Goal: Task Accomplishment & Management: Complete application form

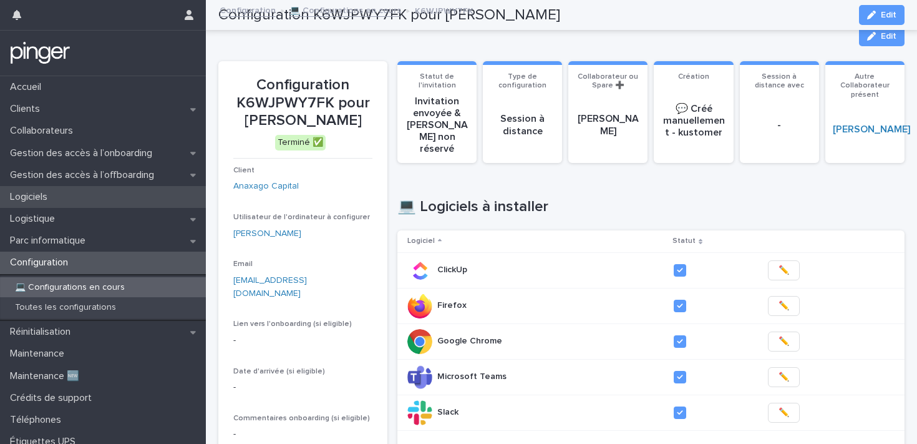
scroll to position [832, 0]
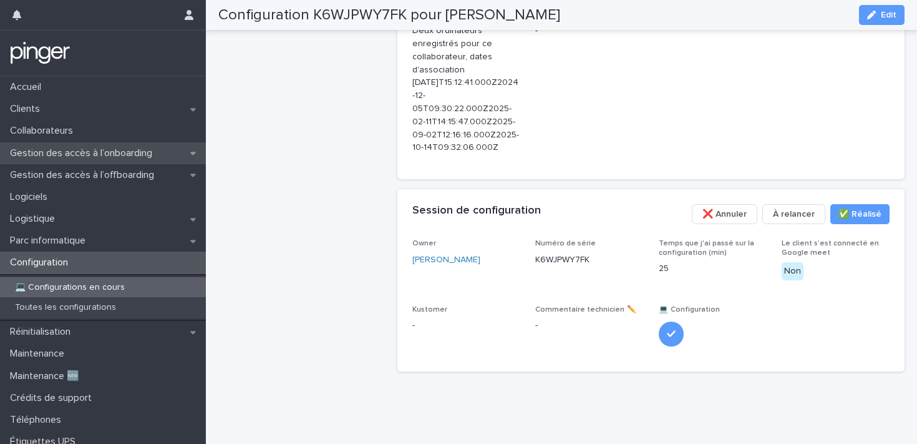
click at [143, 151] on p "Gestion des accès à l’onboarding" at bounding box center [83, 153] width 157 height 12
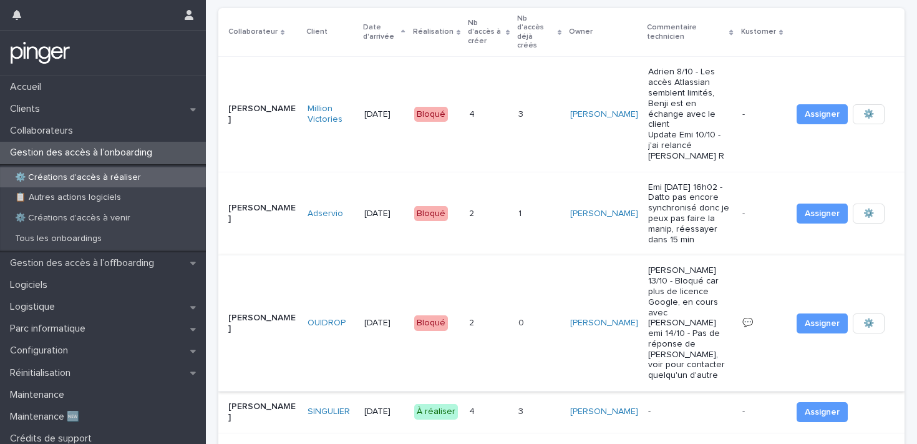
scroll to position [37, 0]
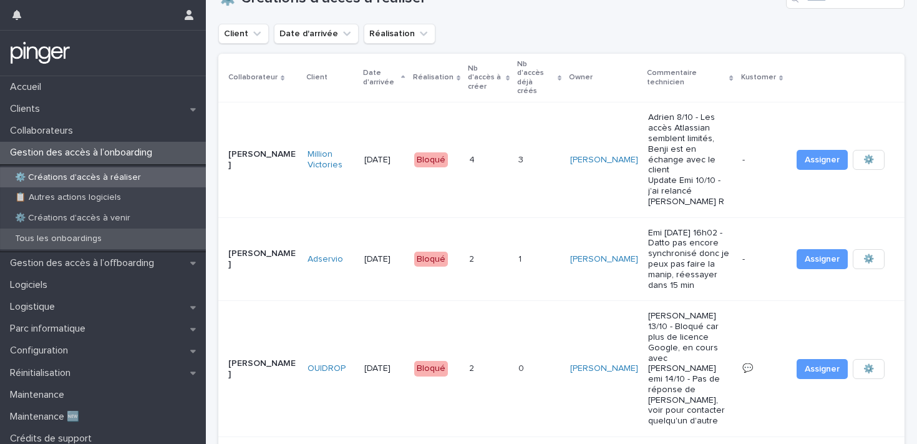
click at [114, 238] on div "Tous les onboardings" at bounding box center [103, 238] width 206 height 21
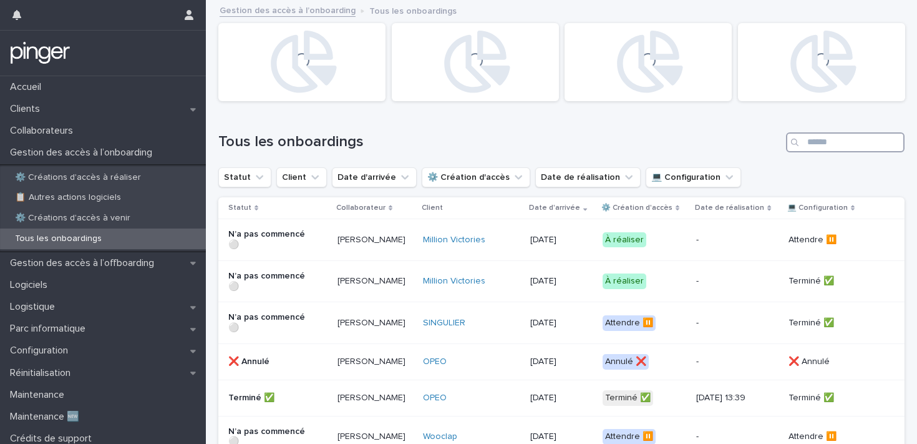
click at [812, 142] on input "Search" at bounding box center [845, 142] width 119 height 20
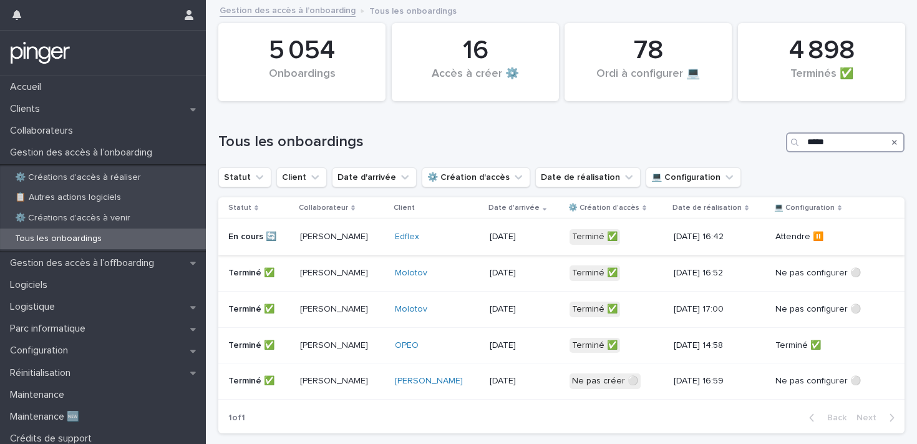
type input "*****"
click at [683, 240] on p "[DATE] 16:42" at bounding box center [718, 236] width 89 height 11
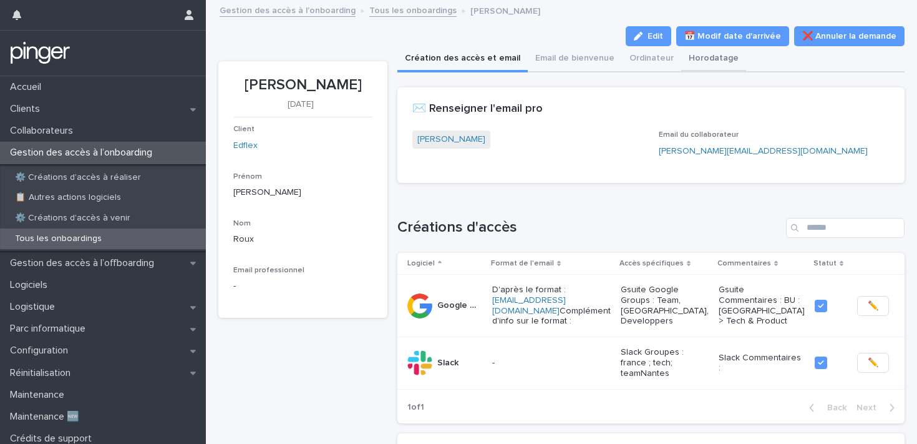
click at [683, 61] on button "Horodatage" at bounding box center [713, 59] width 65 height 26
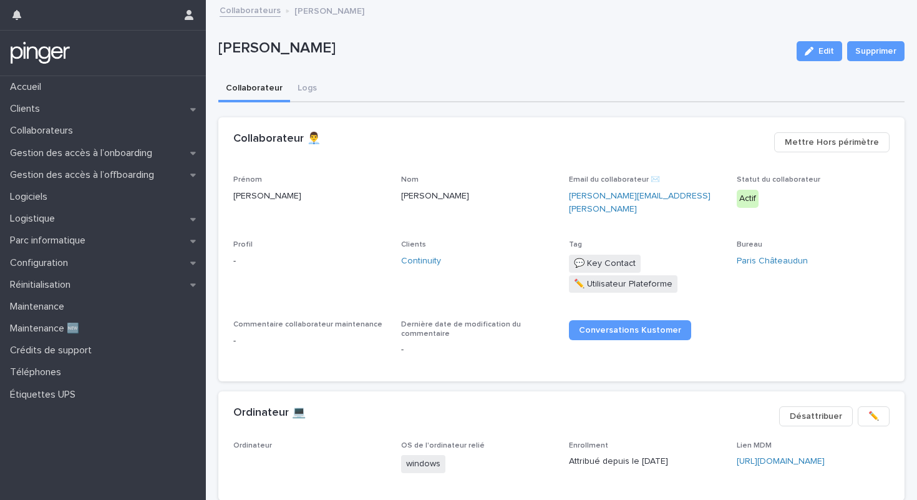
scroll to position [167, 0]
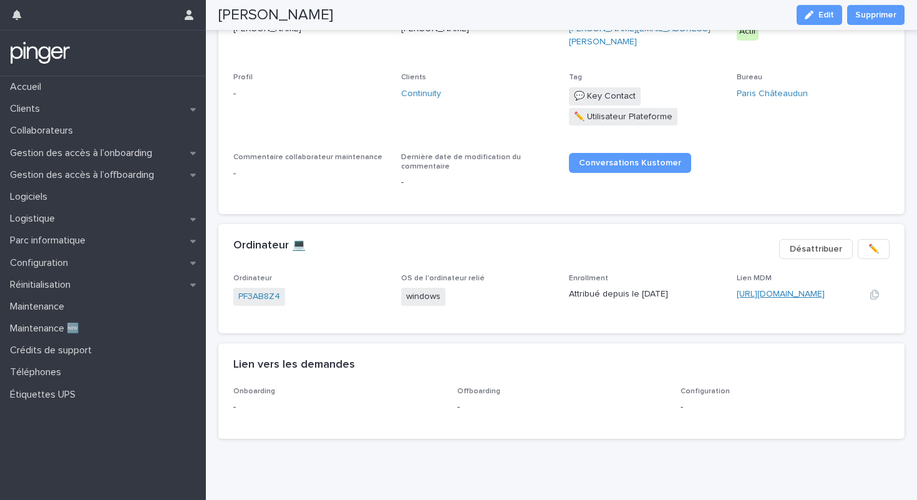
click at [786, 290] on link "https://eu.ninjarmm.com/#/deviceDashboard/1835/overview" at bounding box center [781, 294] width 88 height 9
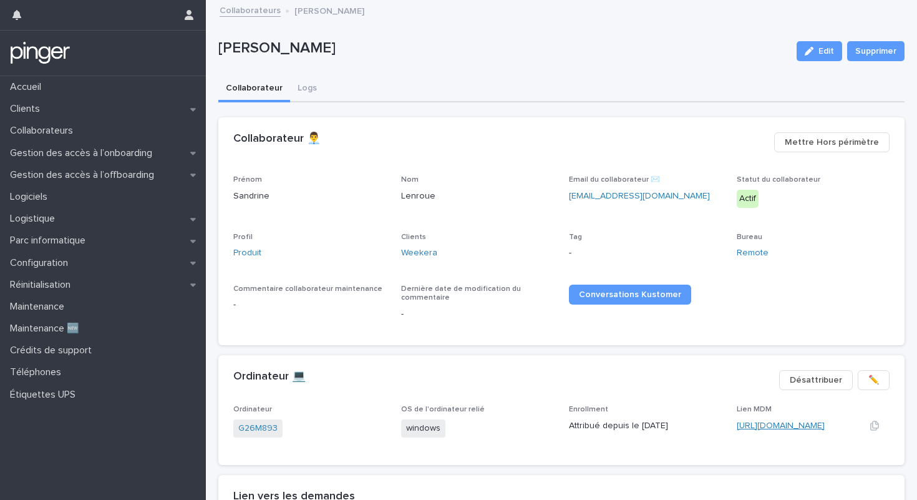
click at [766, 422] on link "https://eu.ninjarmm.com/#/deviceDashboard/4739/overview" at bounding box center [781, 425] width 88 height 9
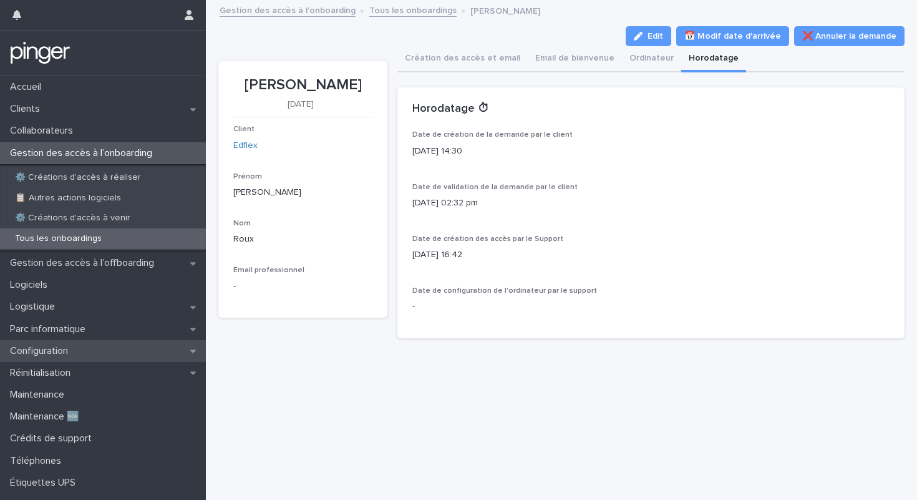
click at [110, 341] on div "Configuration" at bounding box center [103, 351] width 206 height 22
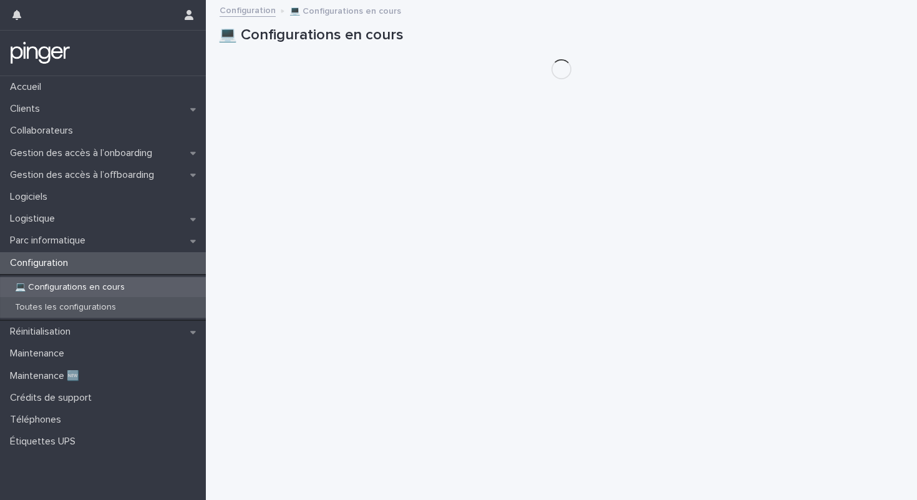
click at [120, 305] on p "Toutes les configurations" at bounding box center [65, 307] width 121 height 11
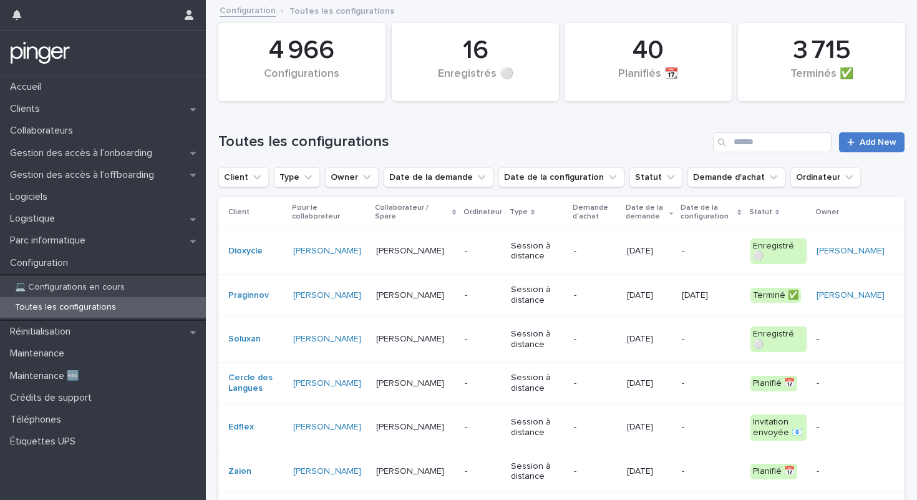
click at [892, 145] on span "Add New" at bounding box center [878, 142] width 37 height 9
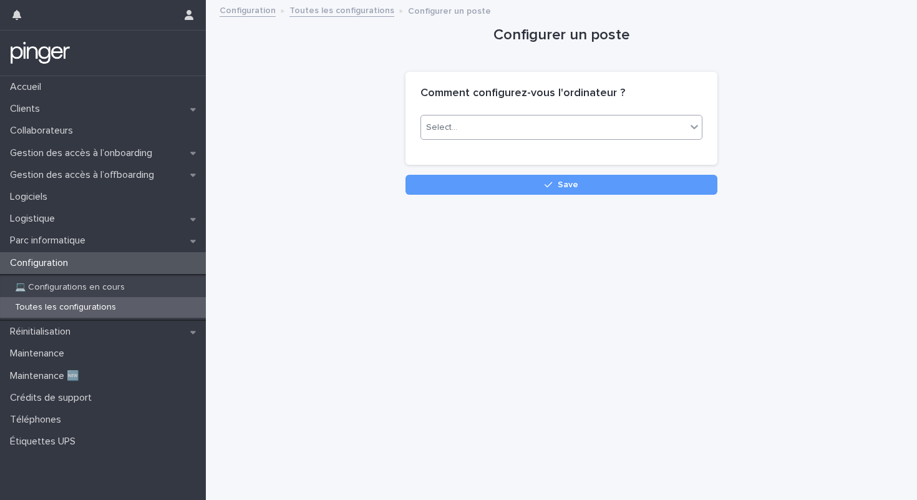
click at [535, 127] on div "Select..." at bounding box center [553, 127] width 265 height 21
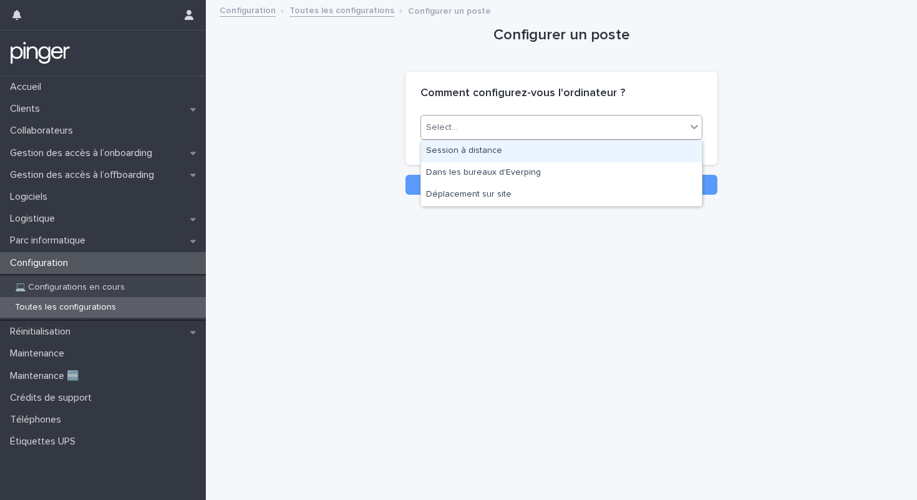
click at [519, 144] on div "Session à distance" at bounding box center [561, 151] width 281 height 22
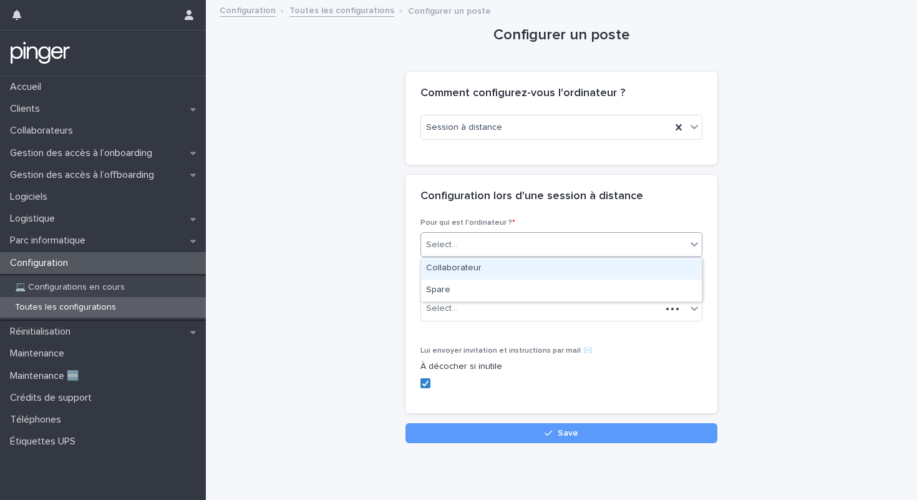
click at [465, 236] on div "Select..." at bounding box center [553, 245] width 265 height 21
click at [457, 266] on div "Collaborateur" at bounding box center [561, 269] width 281 height 22
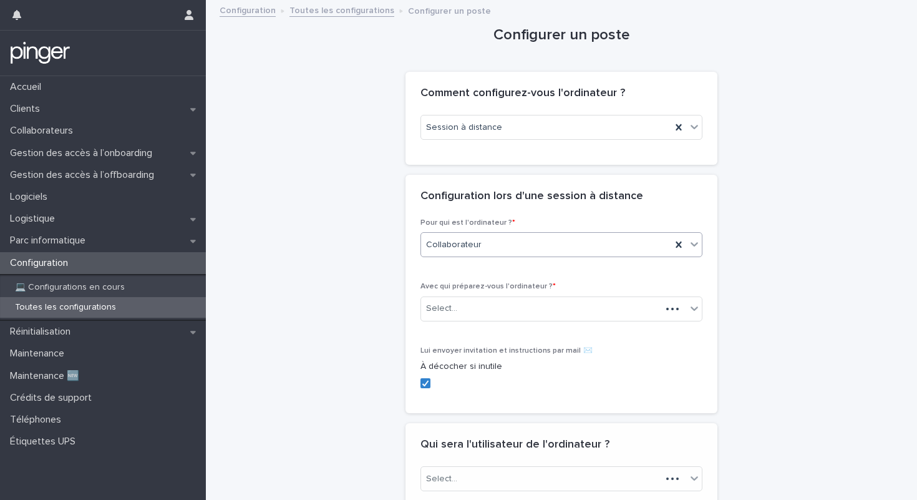
click at [464, 244] on span "Collaborateur" at bounding box center [454, 244] width 56 height 13
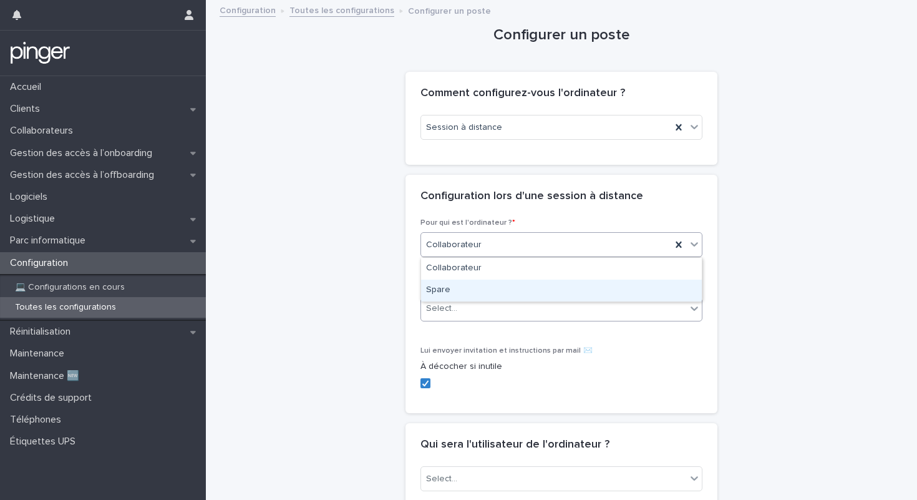
click at [464, 305] on div "Select..." at bounding box center [553, 308] width 265 height 21
drag, startPoint x: 471, startPoint y: 249, endPoint x: 471, endPoint y: 278, distance: 29.3
click at [471, 281] on div "Spare" at bounding box center [561, 291] width 281 height 22
click at [471, 282] on p "Avec qui préparez-vous l'ordinateur ? *" at bounding box center [562, 286] width 282 height 9
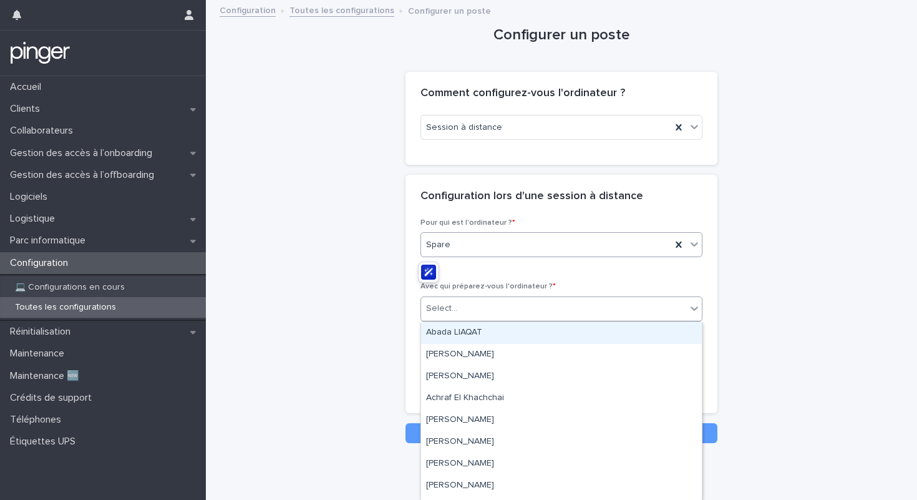
click at [470, 305] on div "Select..." at bounding box center [553, 308] width 265 height 21
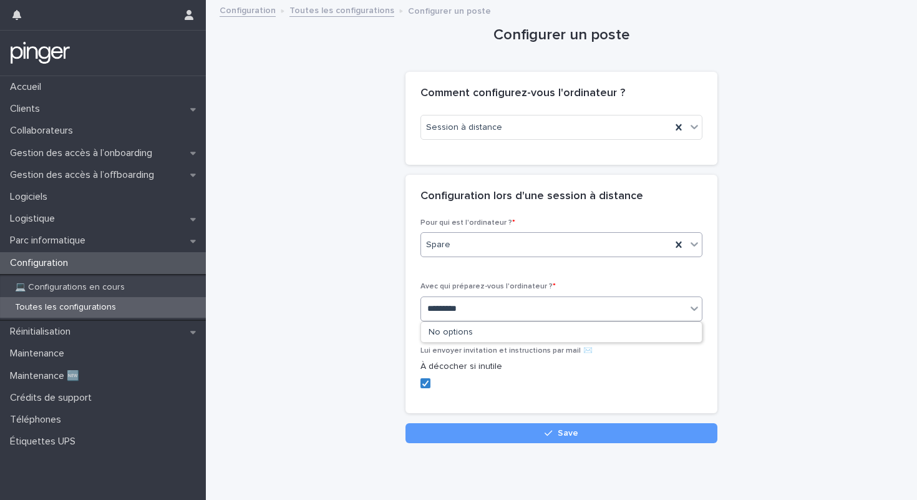
type input "**********"
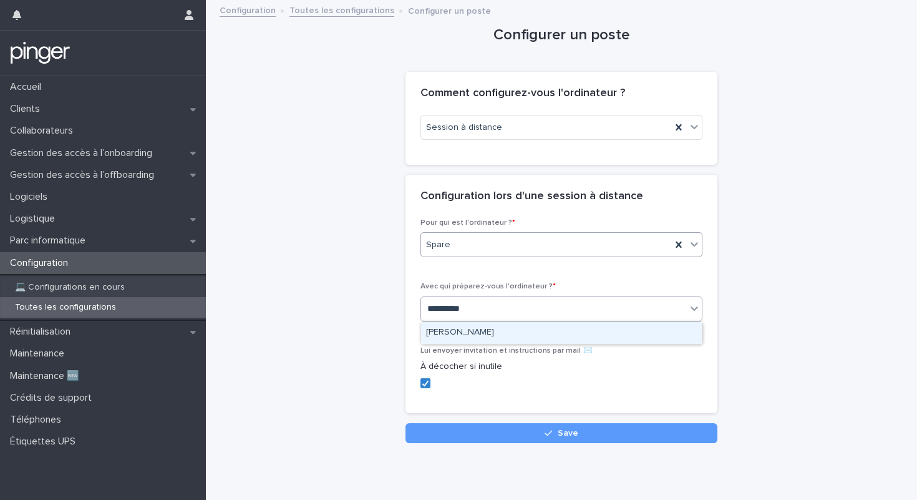
click at [464, 336] on div "[PERSON_NAME]" at bounding box center [561, 333] width 281 height 22
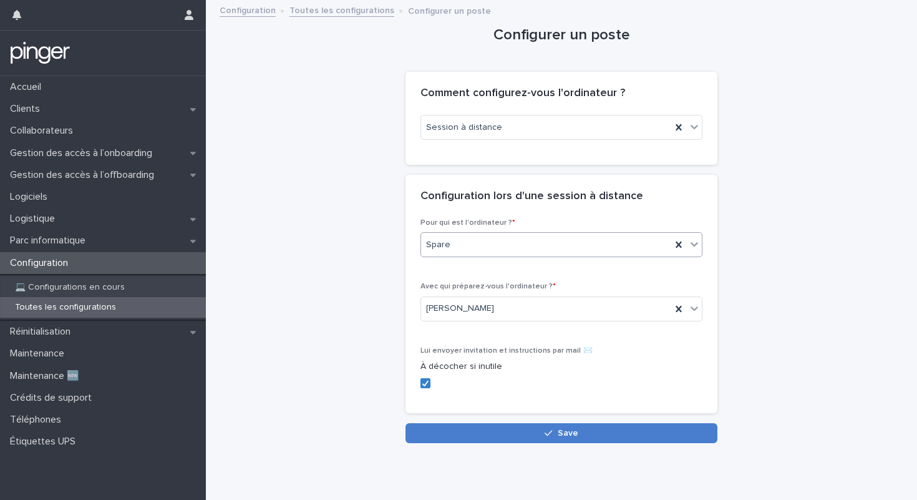
click at [462, 436] on button "Save" at bounding box center [562, 433] width 312 height 20
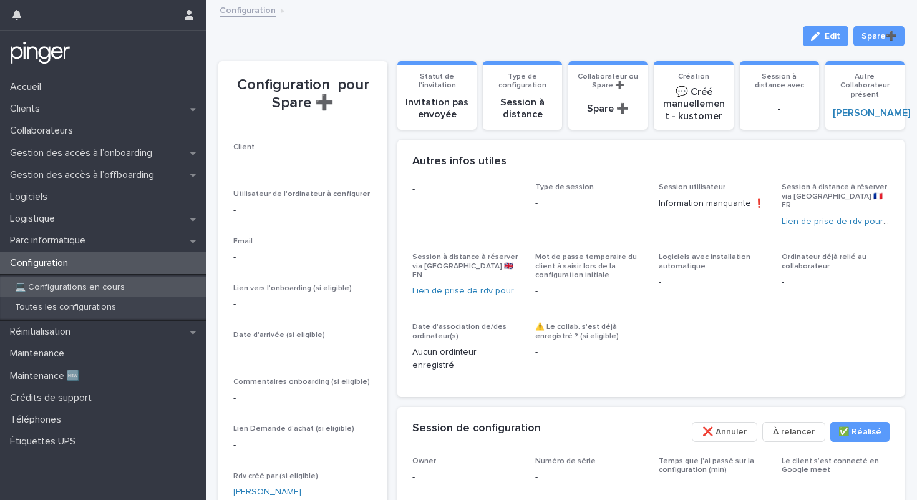
click at [42, 286] on p "💻 Configurations en cours" at bounding box center [70, 287] width 130 height 11
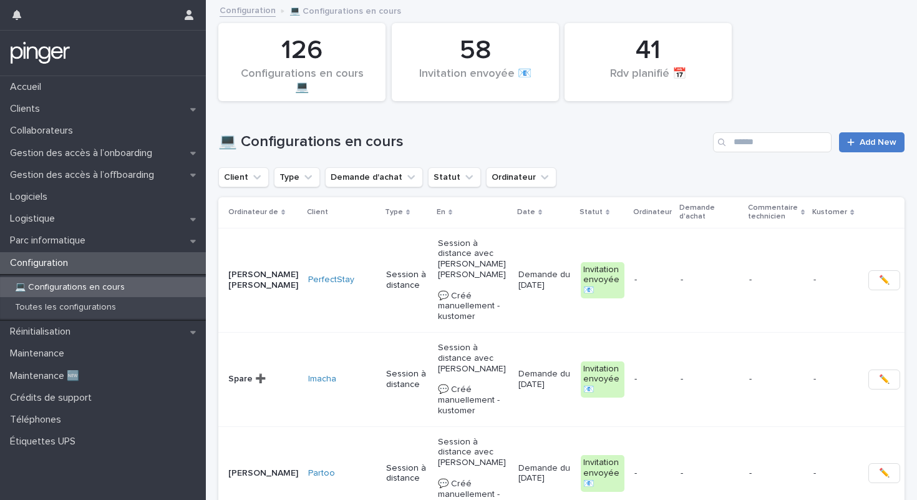
click at [858, 140] on div at bounding box center [853, 142] width 12 height 9
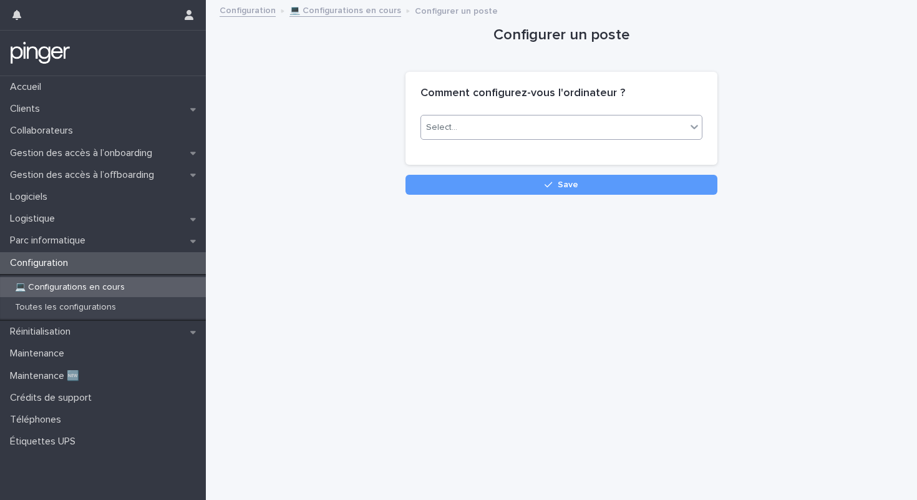
click at [543, 137] on div "Select..." at bounding box center [562, 127] width 282 height 25
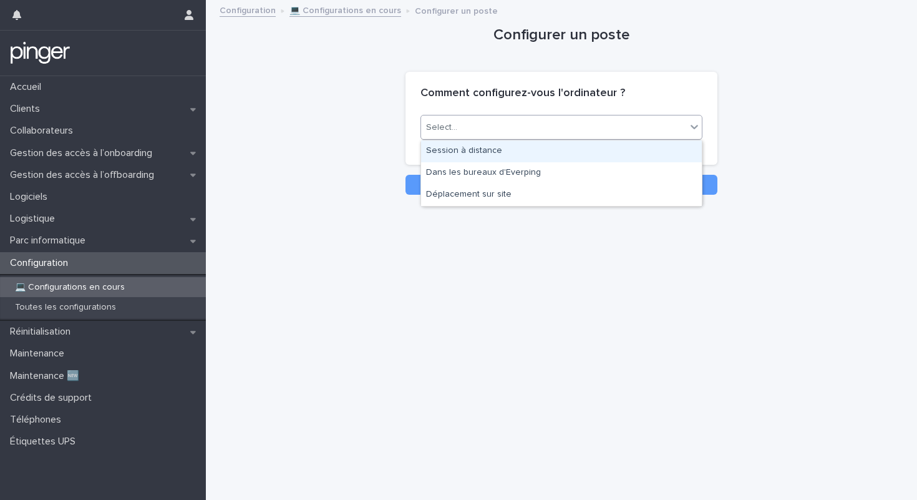
click at [535, 144] on div "Session à distance" at bounding box center [561, 151] width 281 height 22
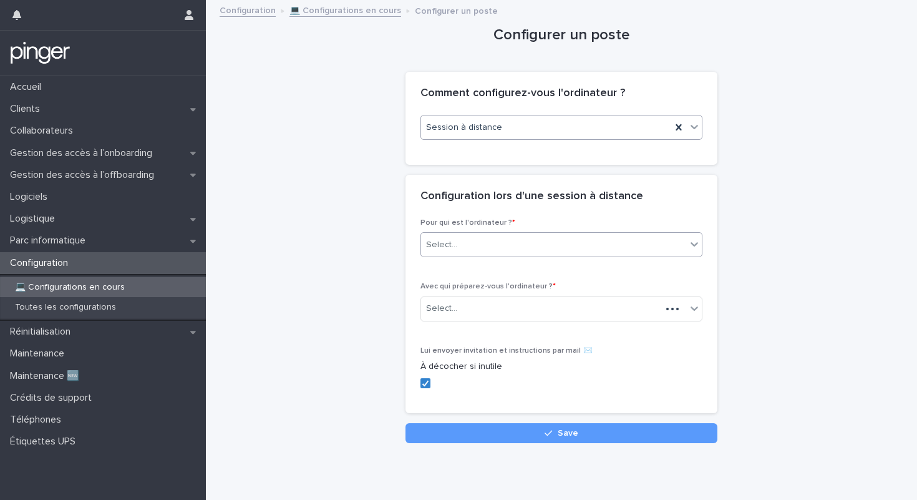
click at [461, 241] on div "Select..." at bounding box center [553, 245] width 265 height 21
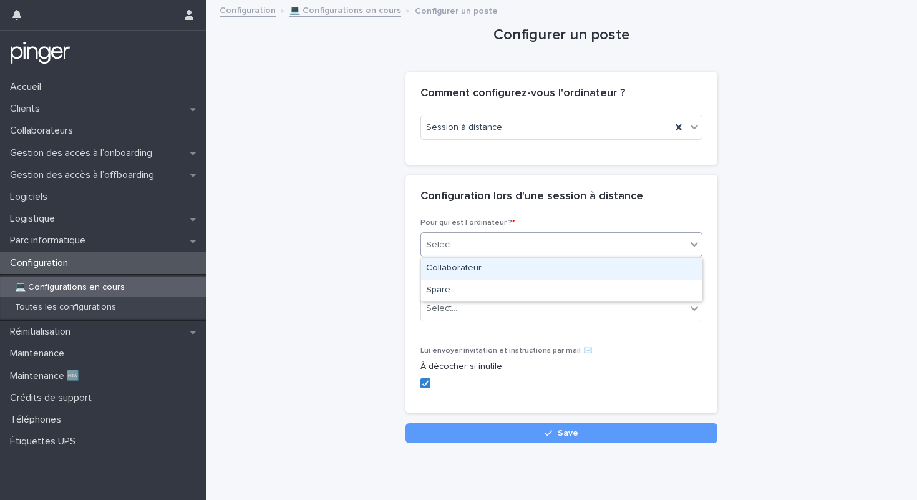
drag, startPoint x: 456, startPoint y: 265, endPoint x: 456, endPoint y: 279, distance: 14.4
click at [456, 265] on div "Collaborateur" at bounding box center [561, 269] width 281 height 22
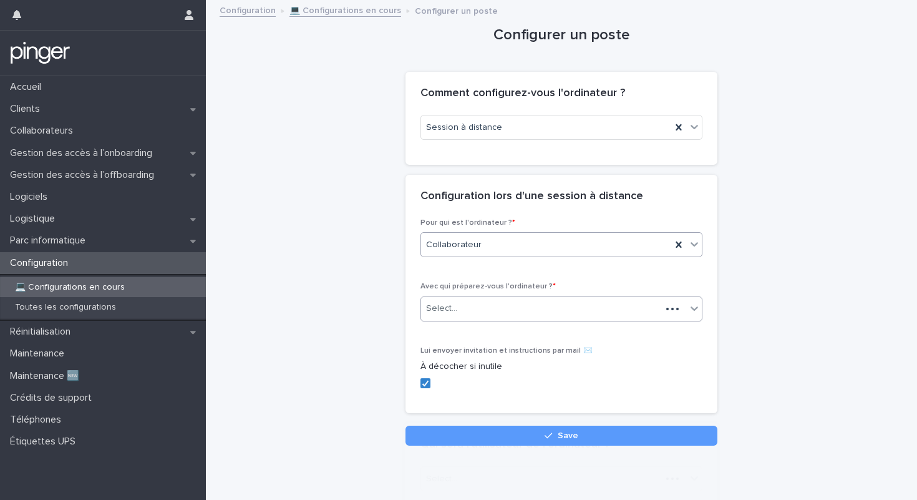
click at [456, 313] on div "Select..." at bounding box center [541, 308] width 240 height 21
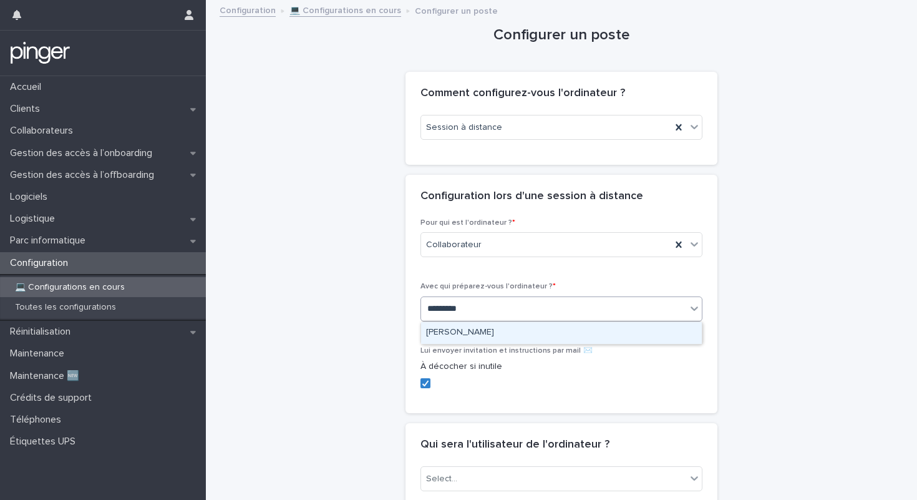
type input "**********"
click at [480, 325] on div "[PERSON_NAME]" at bounding box center [561, 333] width 281 height 22
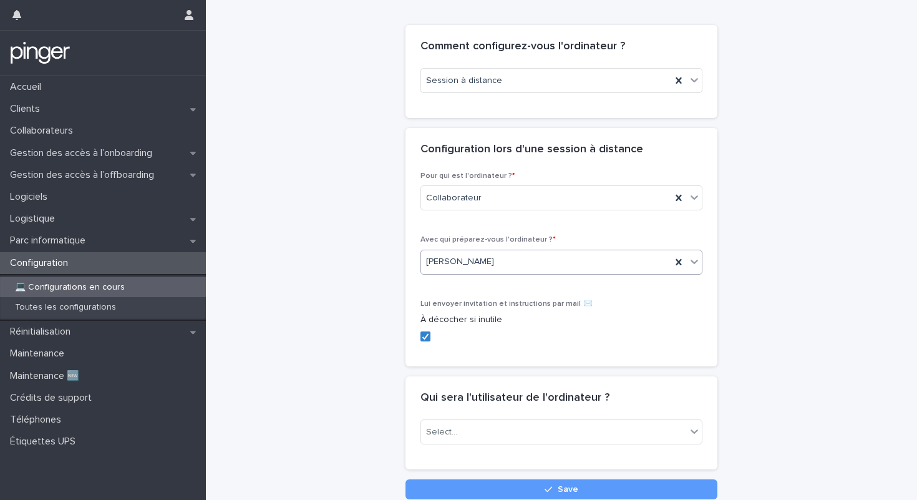
scroll to position [77, 0]
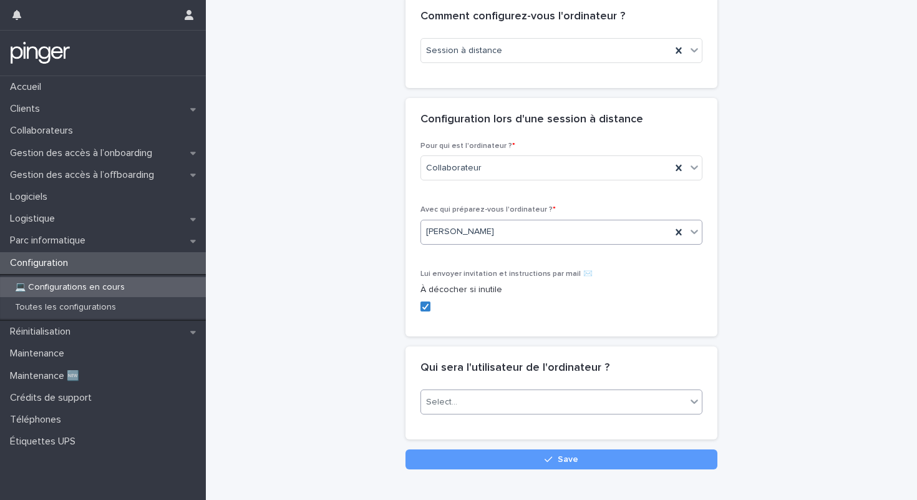
click at [472, 401] on div "Select..." at bounding box center [553, 402] width 265 height 21
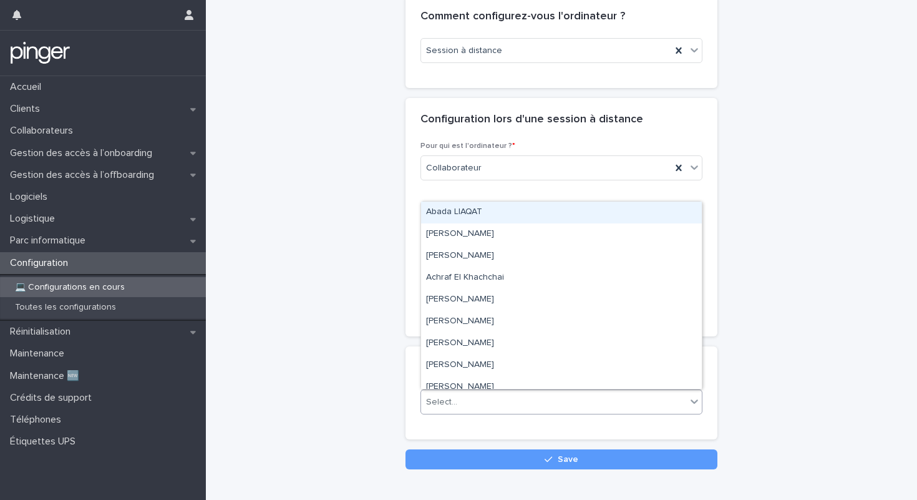
paste input "**********"
type input "**********"
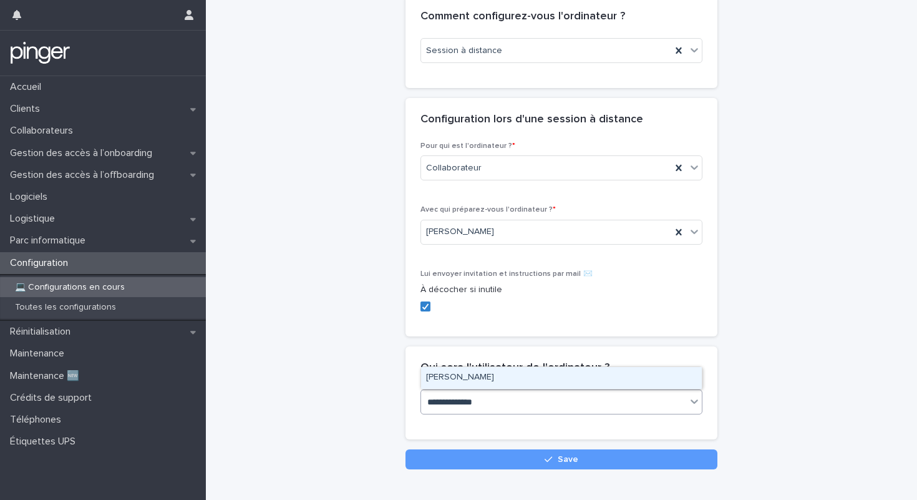
type input "**********"
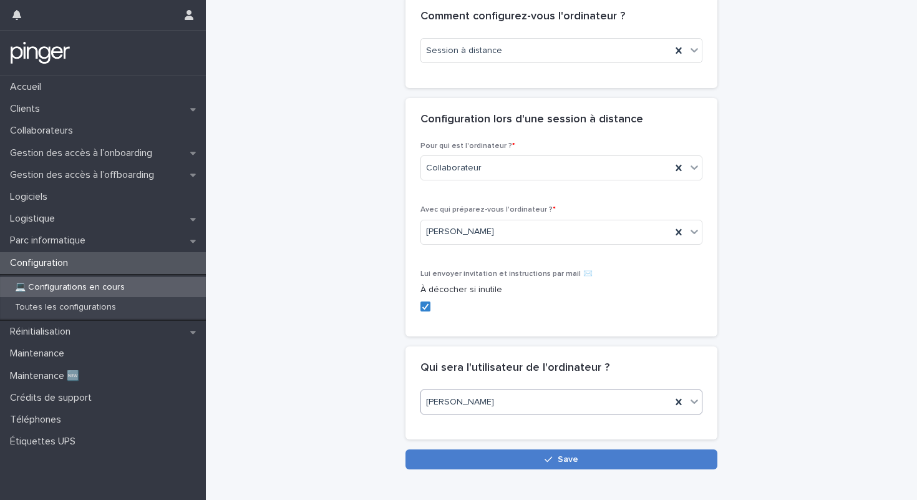
click at [465, 456] on button "Save" at bounding box center [562, 459] width 312 height 20
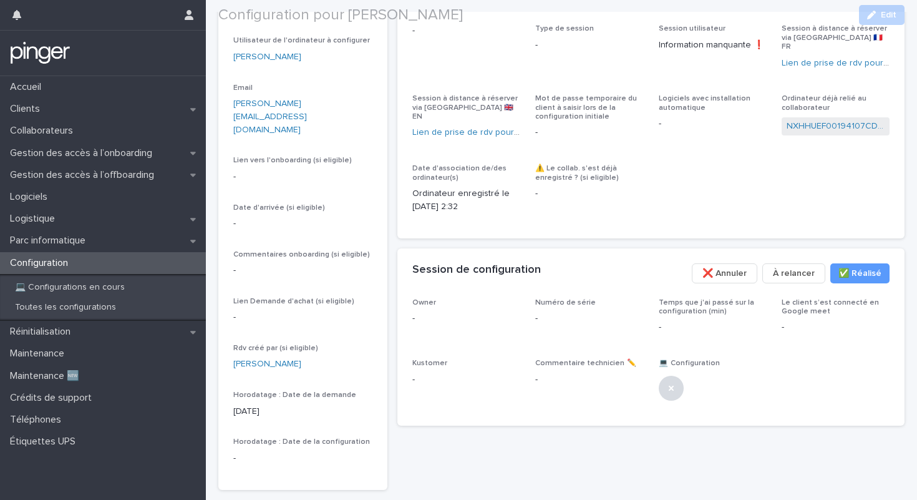
scroll to position [203, 0]
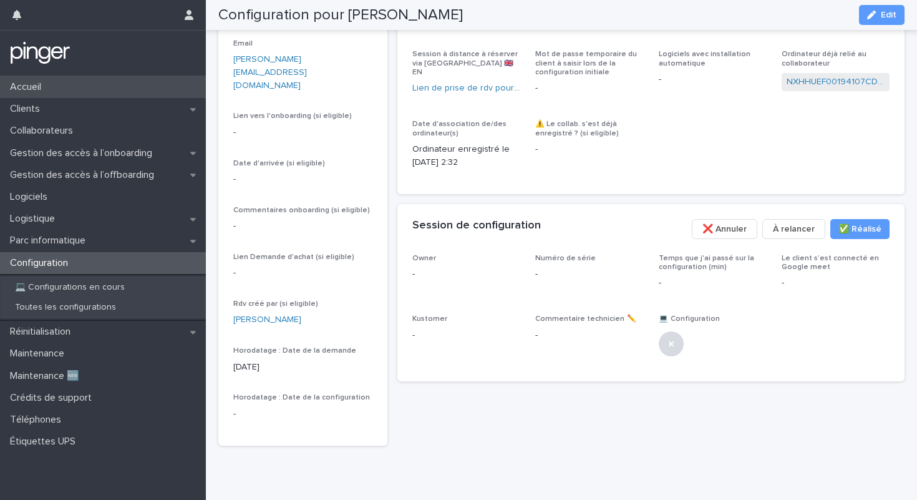
click at [85, 84] on div "Accueil" at bounding box center [103, 87] width 206 height 22
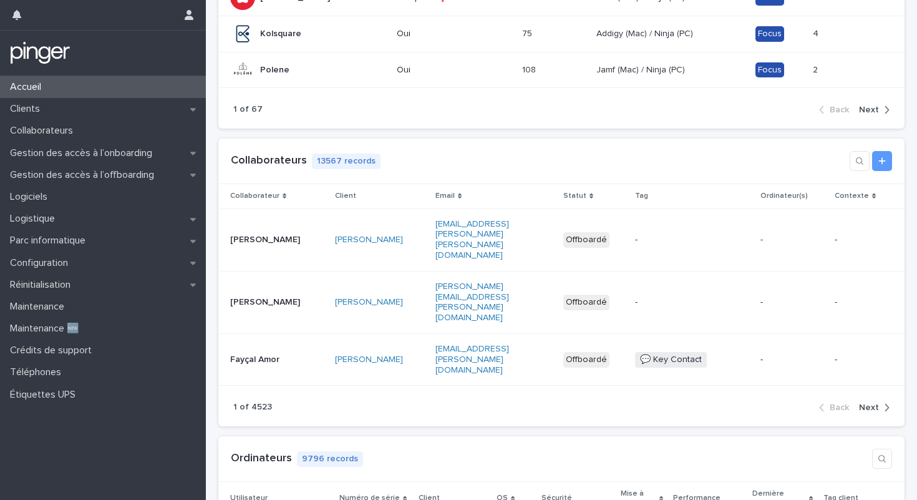
scroll to position [262, 0]
